Goal: Navigation & Orientation: Find specific page/section

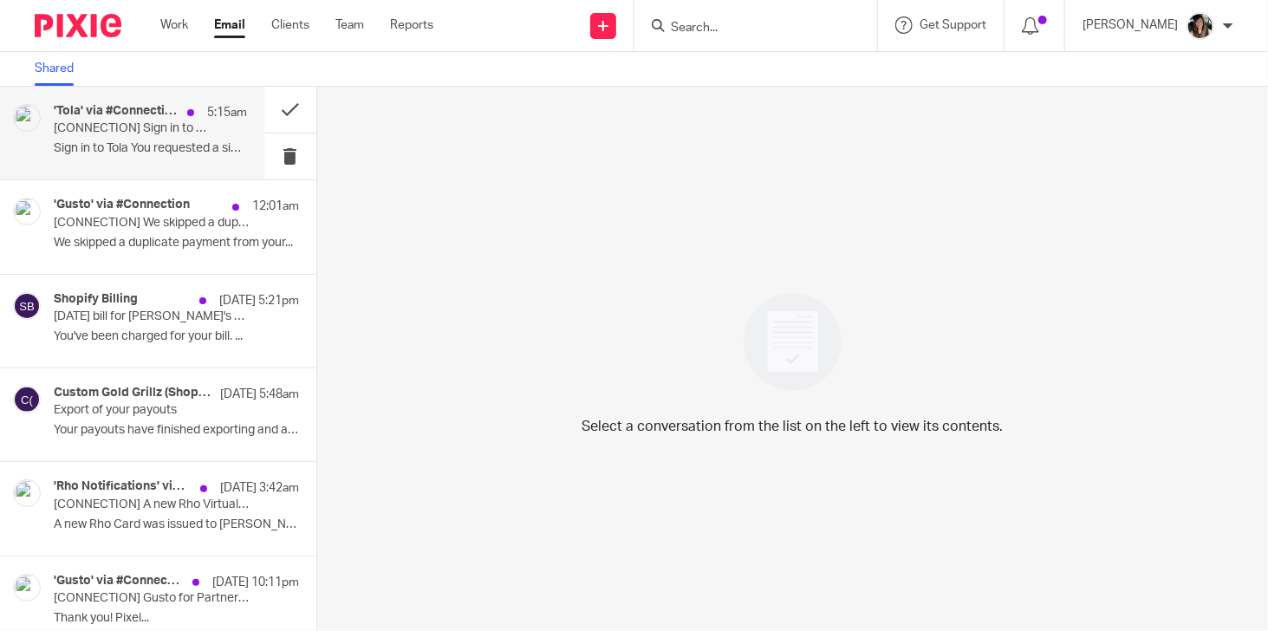
click at [145, 140] on div "'Tola' via #Connection 5:15am [CONNECTION] Sign in to Tola Sign in to Tola You …" at bounding box center [150, 133] width 193 height 58
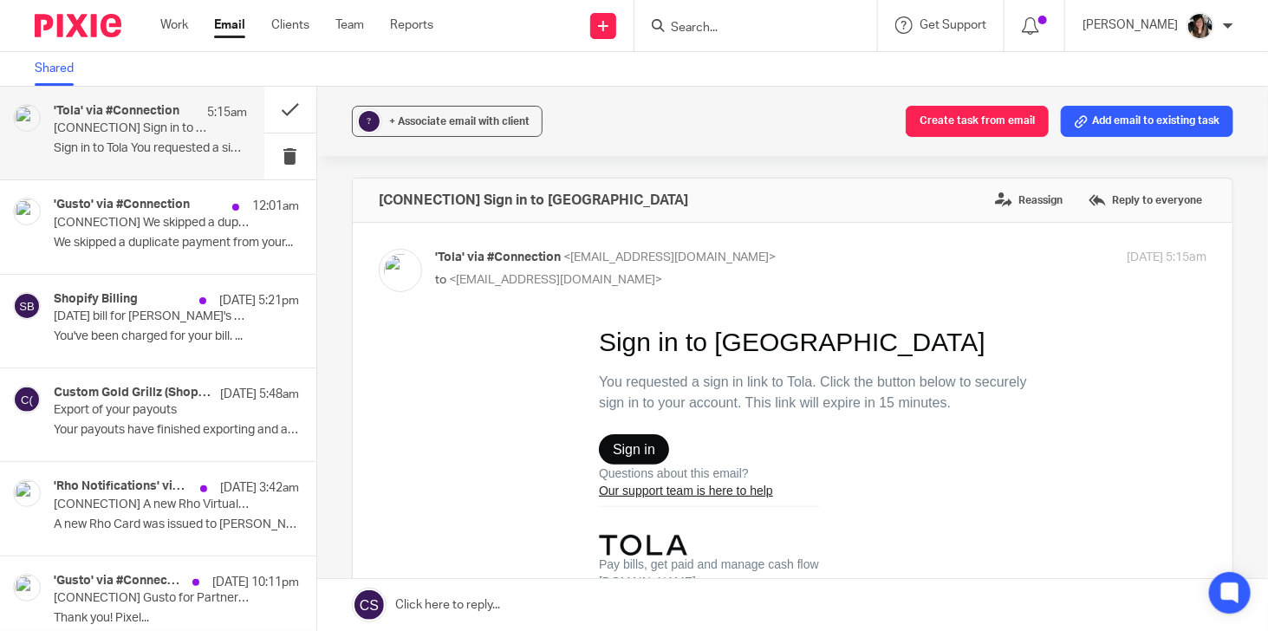
click at [617, 445] on span "Sign in" at bounding box center [633, 448] width 42 height 16
click at [180, 19] on link "Work" at bounding box center [174, 24] width 28 height 17
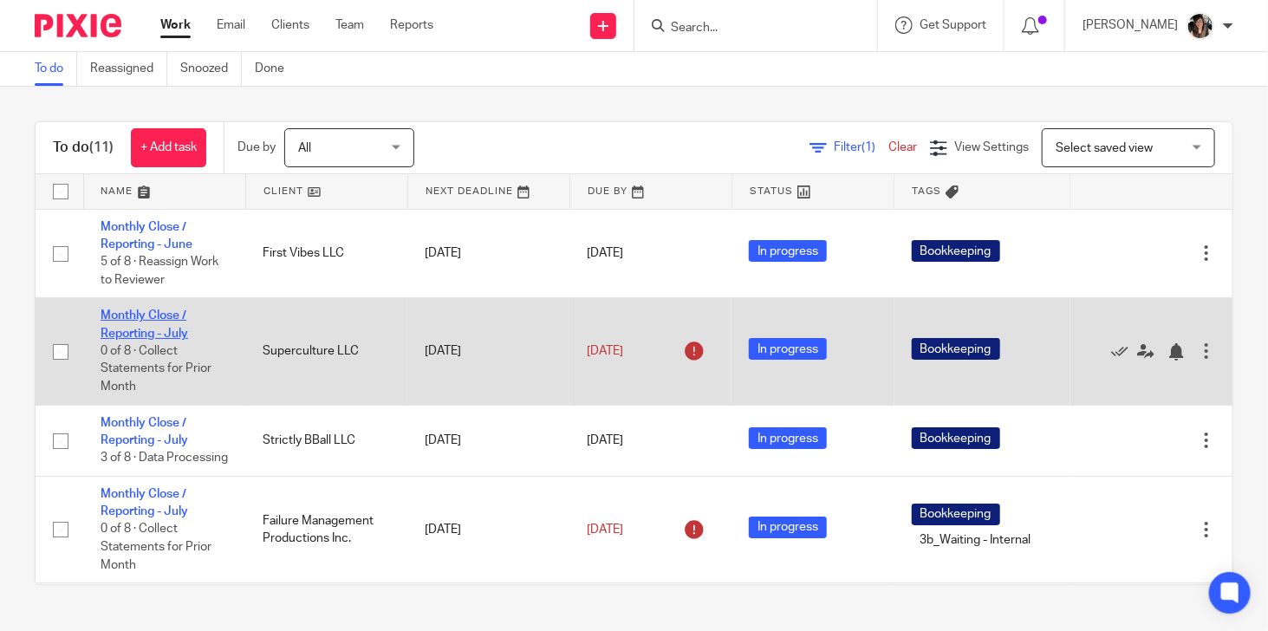
click at [163, 310] on td "Monthly Close / Reporting - July 0 of 8 · Collect Statements for Prior Month" at bounding box center [164, 351] width 162 height 107
click at [146, 316] on link "Monthly Close / Reporting - July" at bounding box center [145, 324] width 88 height 29
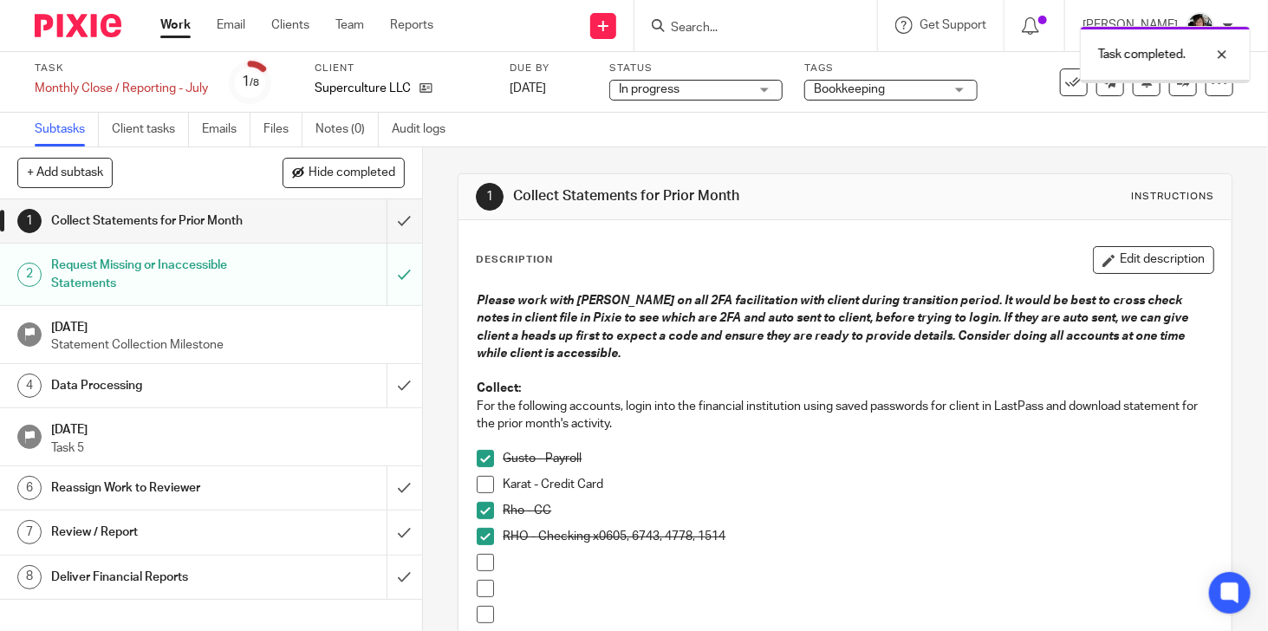
click at [268, 392] on div "Data Processing" at bounding box center [210, 386] width 318 height 26
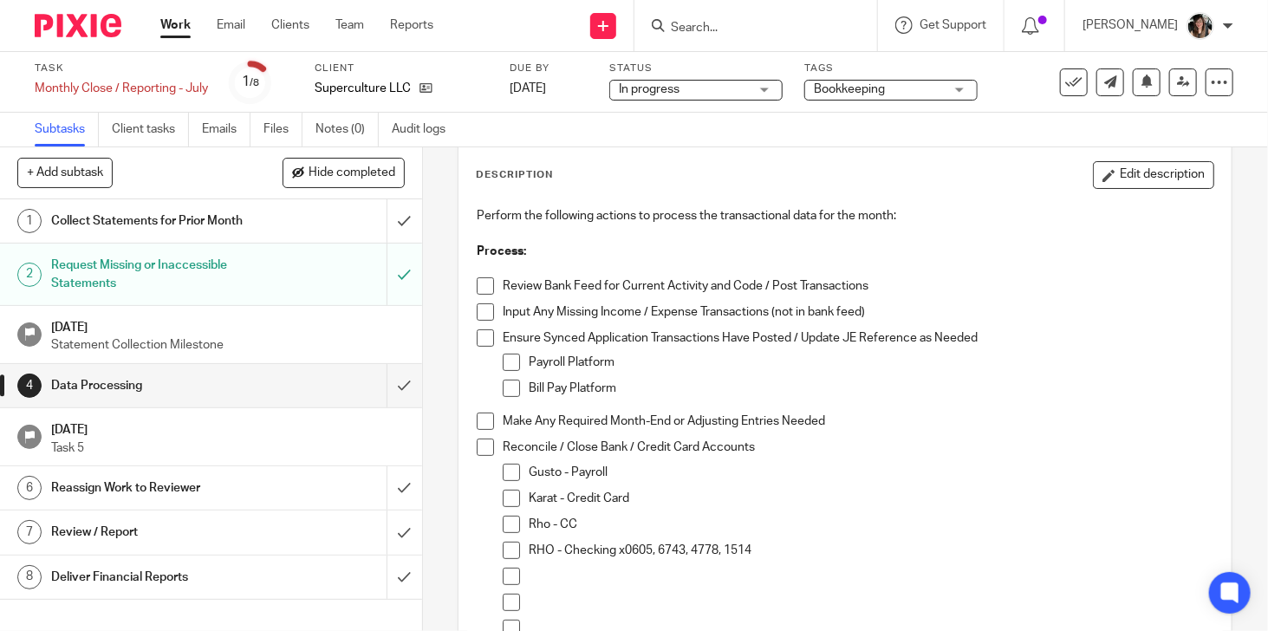
scroll to position [87, 0]
click at [509, 544] on span at bounding box center [511, 548] width 17 height 17
click at [507, 506] on li "Karat - Credit Card" at bounding box center [858, 501] width 711 height 26
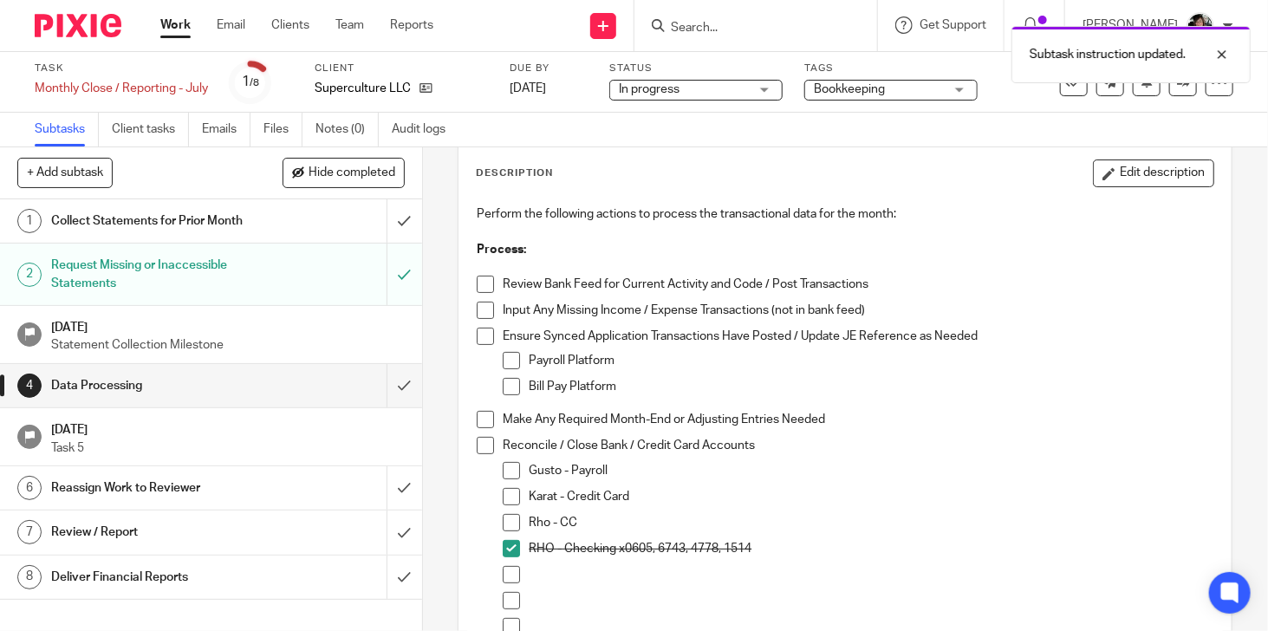
click at [503, 518] on span at bounding box center [511, 522] width 17 height 17
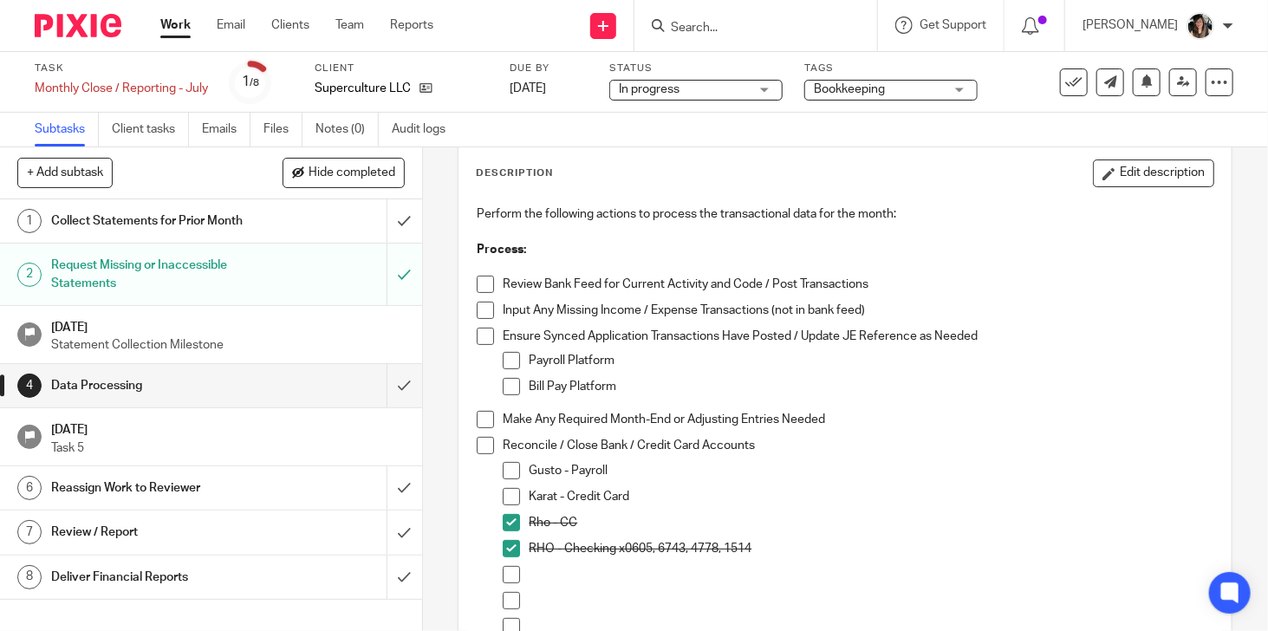
click at [233, 225] on h1 "Collect Statements for Prior Month" at bounding box center [157, 221] width 212 height 26
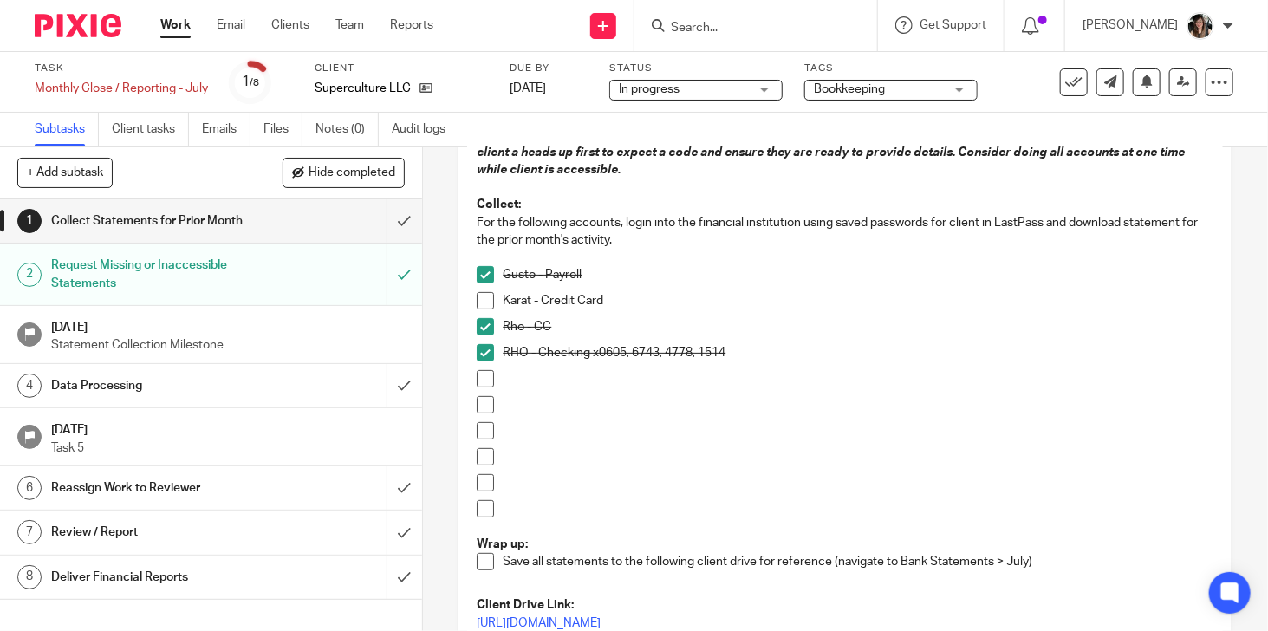
scroll to position [87, 0]
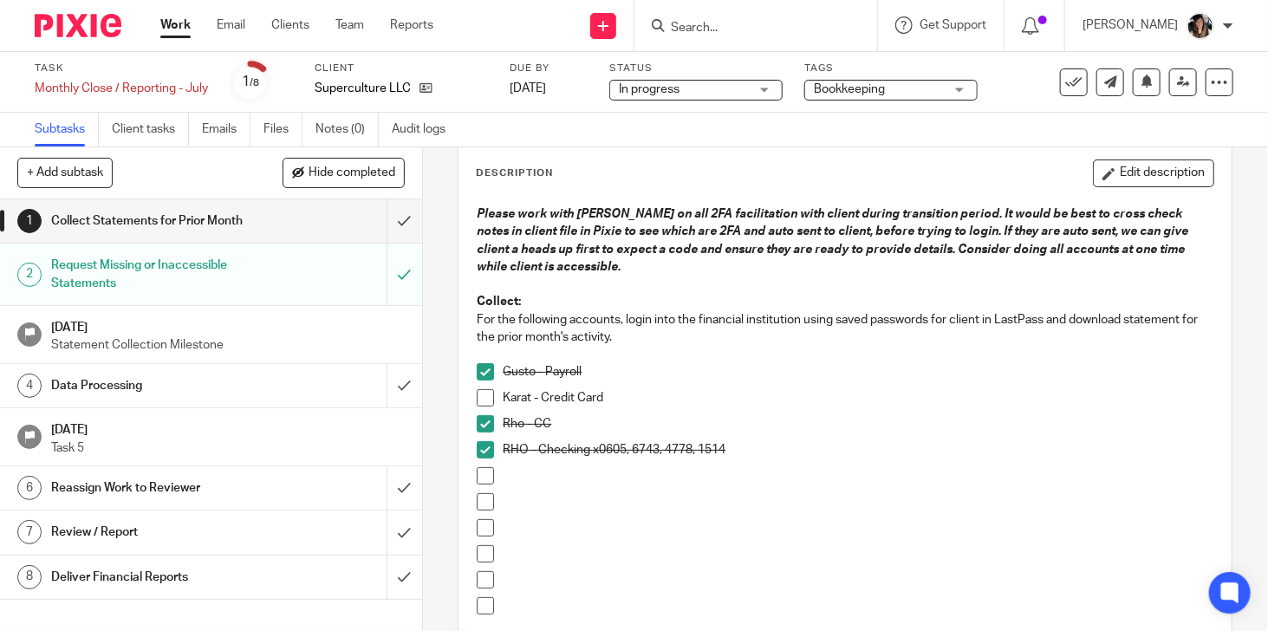
click at [195, 408] on link "Aug 20, 2025 Task 5" at bounding box center [211, 436] width 422 height 57
click at [212, 384] on h1 "Data Processing" at bounding box center [157, 386] width 212 height 26
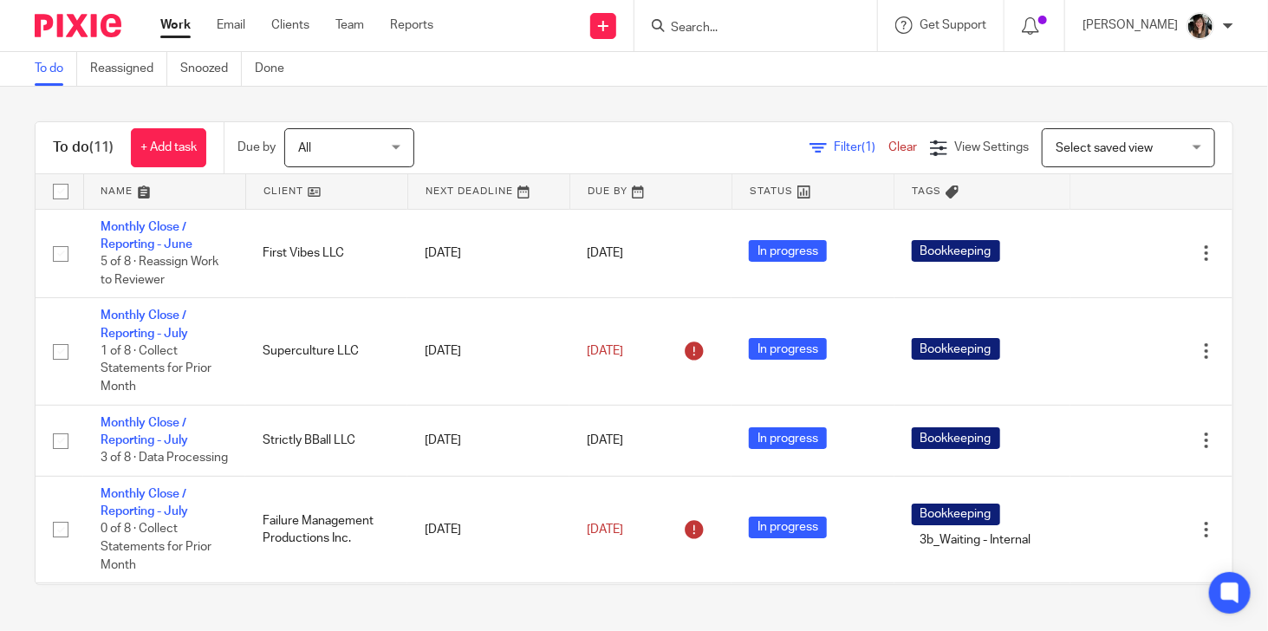
click at [354, 23] on link "Team" at bounding box center [350, 24] width 29 height 17
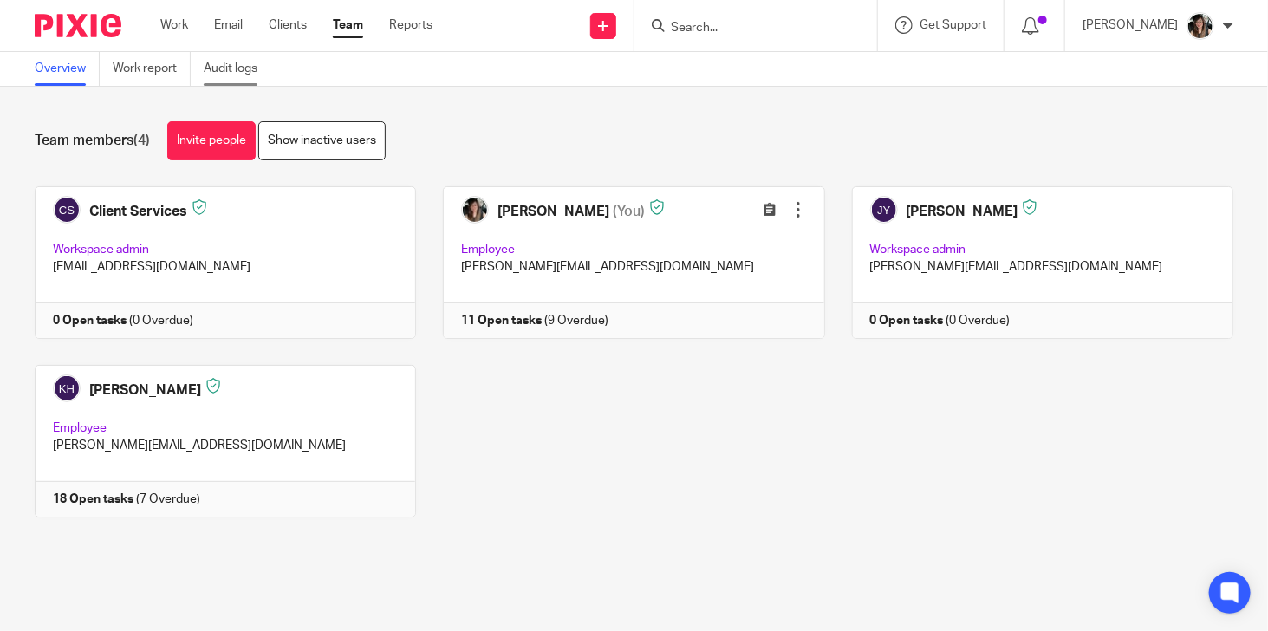
click at [243, 67] on link "Audit logs" at bounding box center [237, 69] width 67 height 34
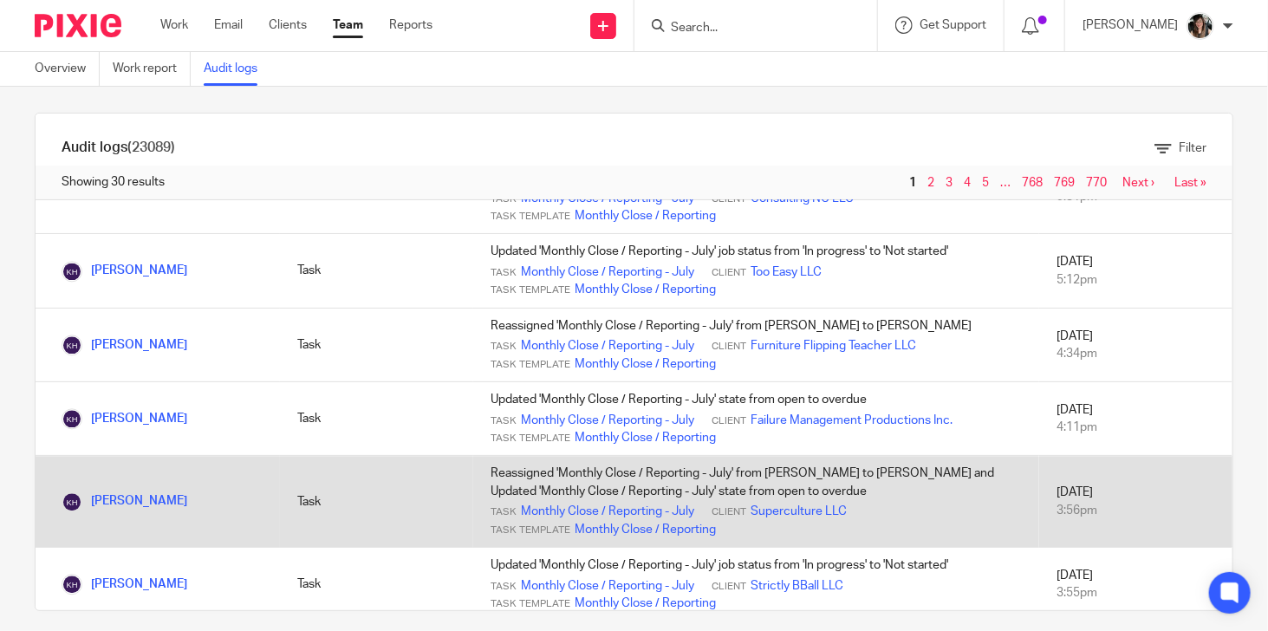
scroll to position [23, 0]
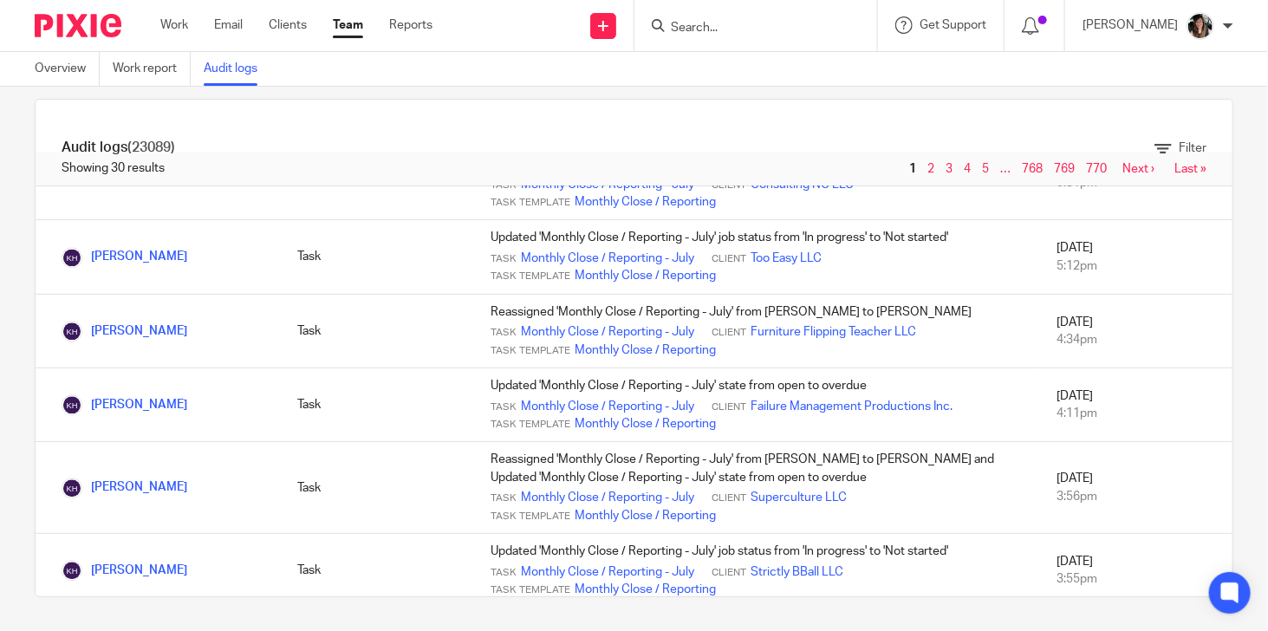
click at [928, 166] on link "2" at bounding box center [931, 169] width 7 height 12
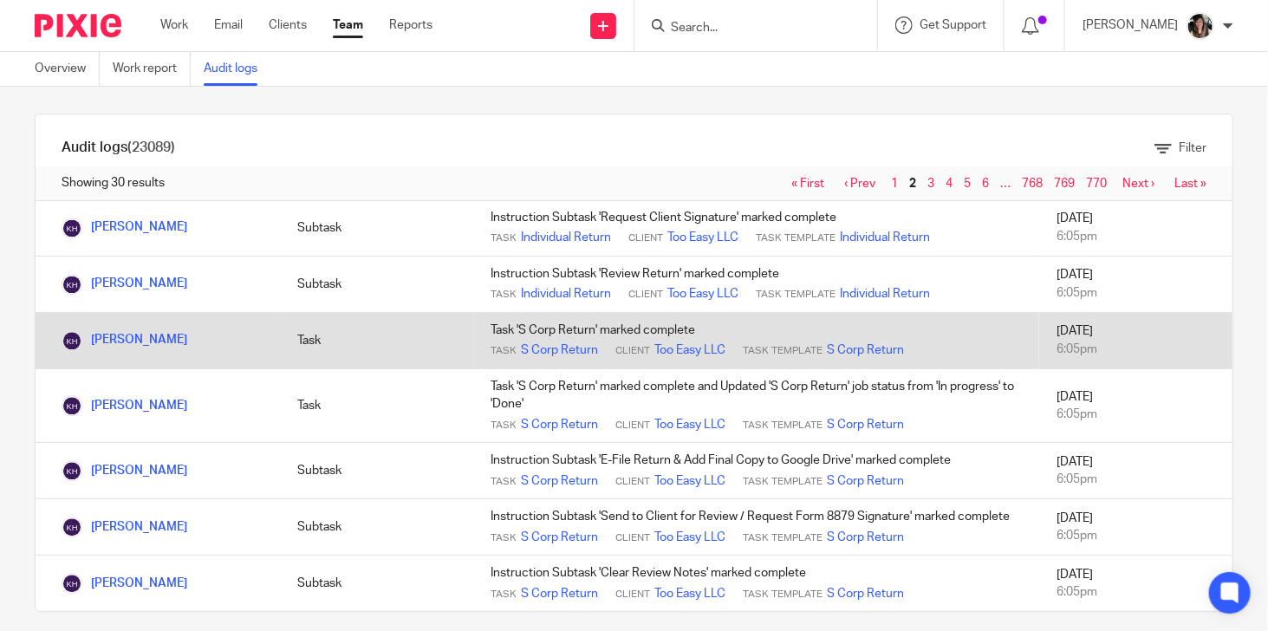
scroll to position [23, 0]
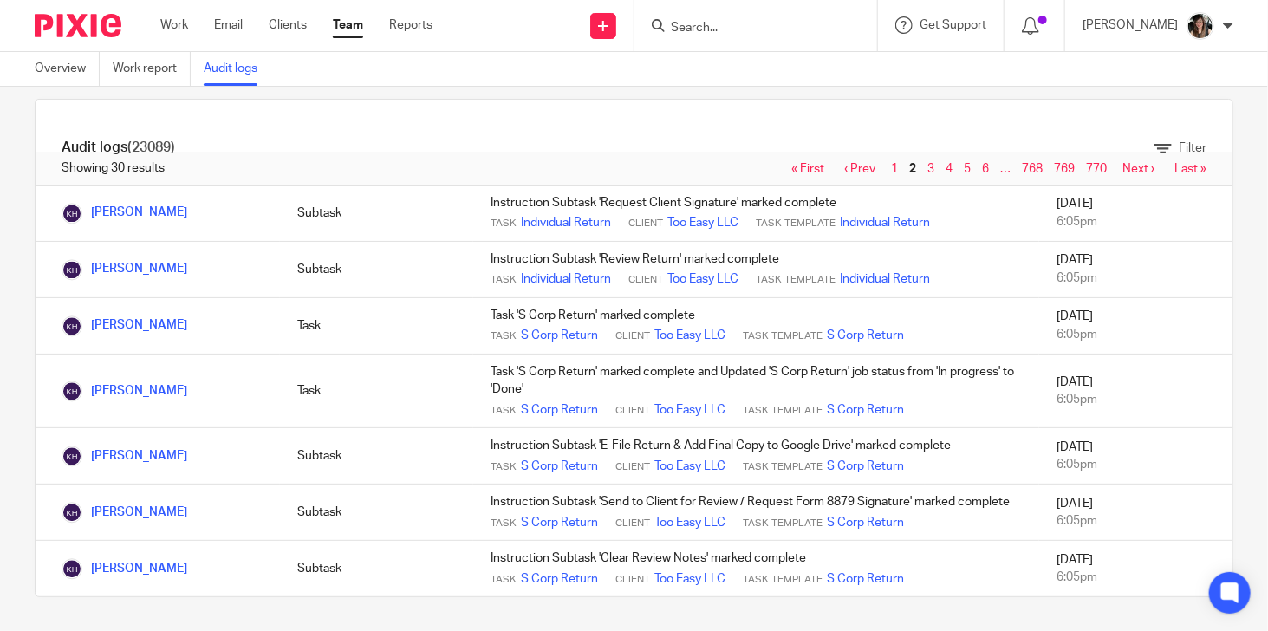
click at [923, 169] on span "3" at bounding box center [932, 169] width 18 height 21
click at [928, 166] on link "3" at bounding box center [931, 169] width 7 height 12
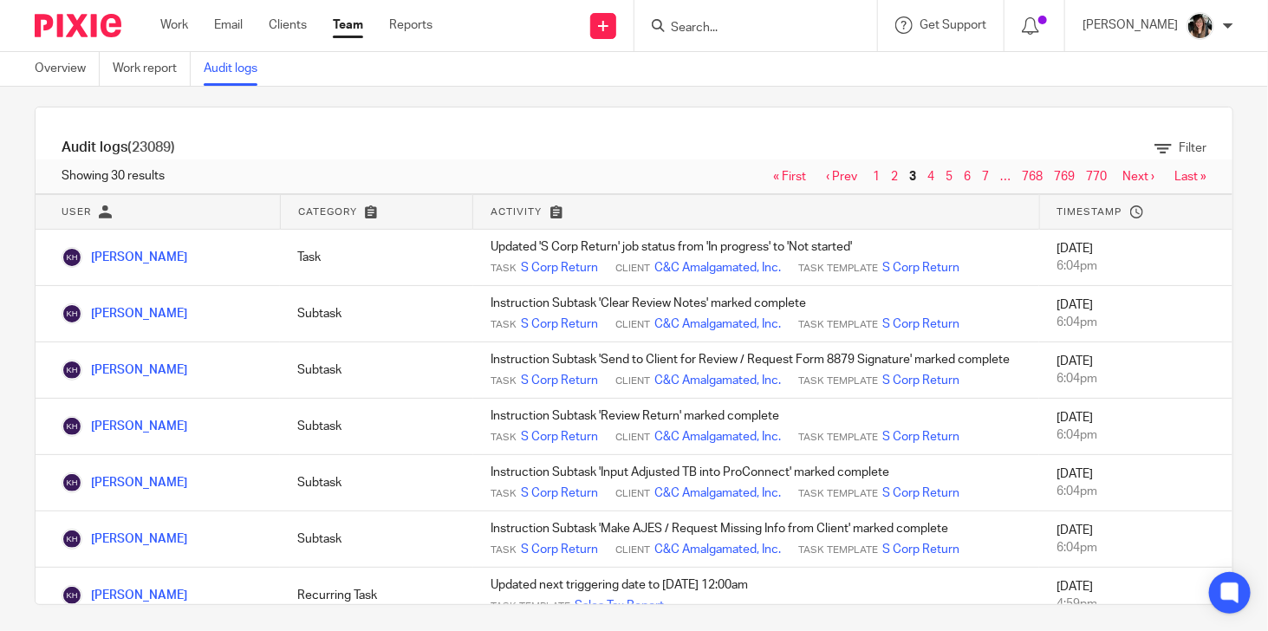
scroll to position [23, 0]
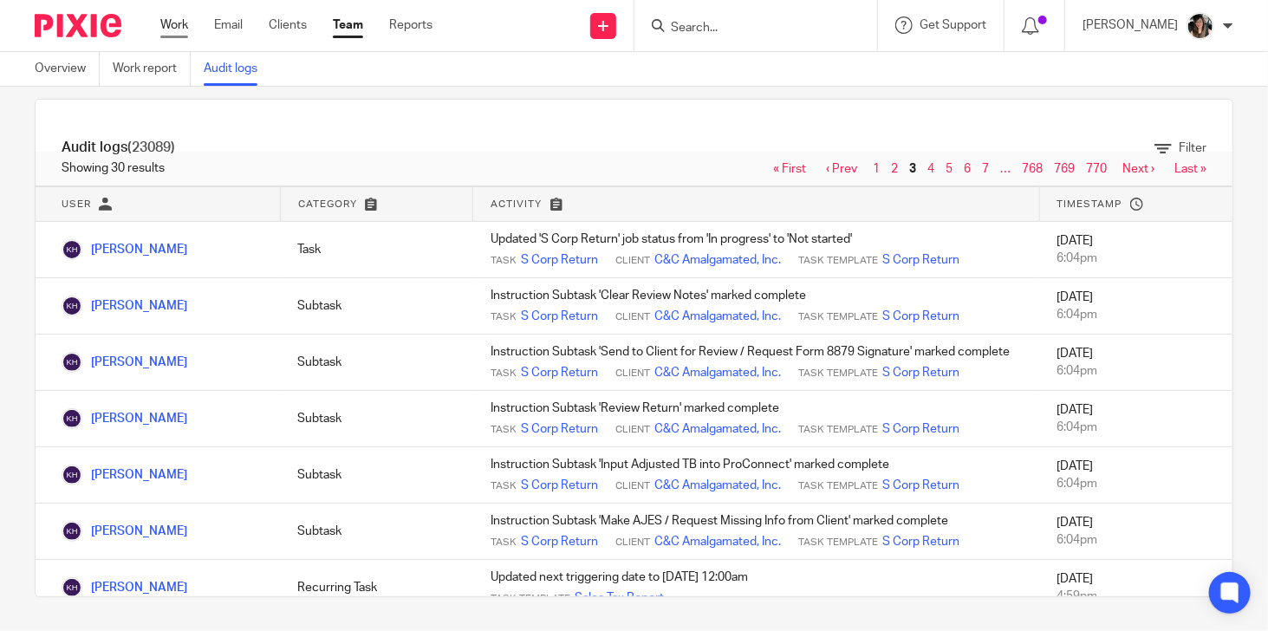
click at [184, 24] on link "Work" at bounding box center [174, 24] width 28 height 17
